Goal: Register for event/course

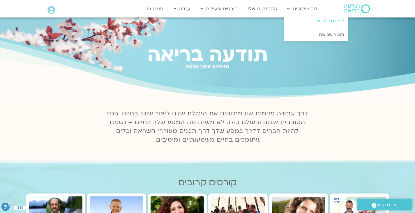
click at [316, 19] on link "לוח שידורים יומי" at bounding box center [316, 20] width 64 height 13
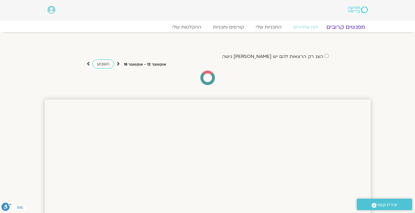
click at [341, 27] on link "מפגשים קרובים" at bounding box center [345, 27] width 53 height 7
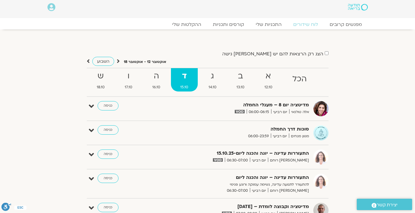
scroll to position [3, 0]
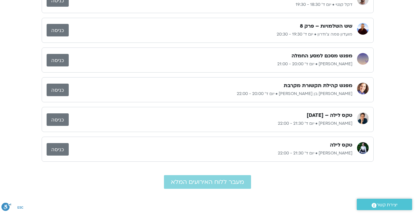
scroll to position [101, 0]
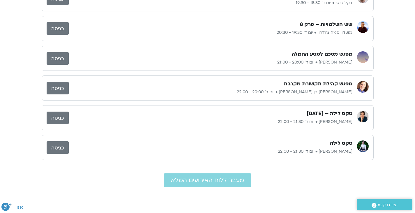
click at [244, 79] on div "מפגש קהילת תקשורת מקרבת שאנייה כהן בן חיים • יום ד׳ 20:00 - 22:00 כניסה" at bounding box center [208, 87] width 332 height 25
click at [54, 59] on link "כניסה" at bounding box center [58, 58] width 22 height 13
